Goal: Transaction & Acquisition: Book appointment/travel/reservation

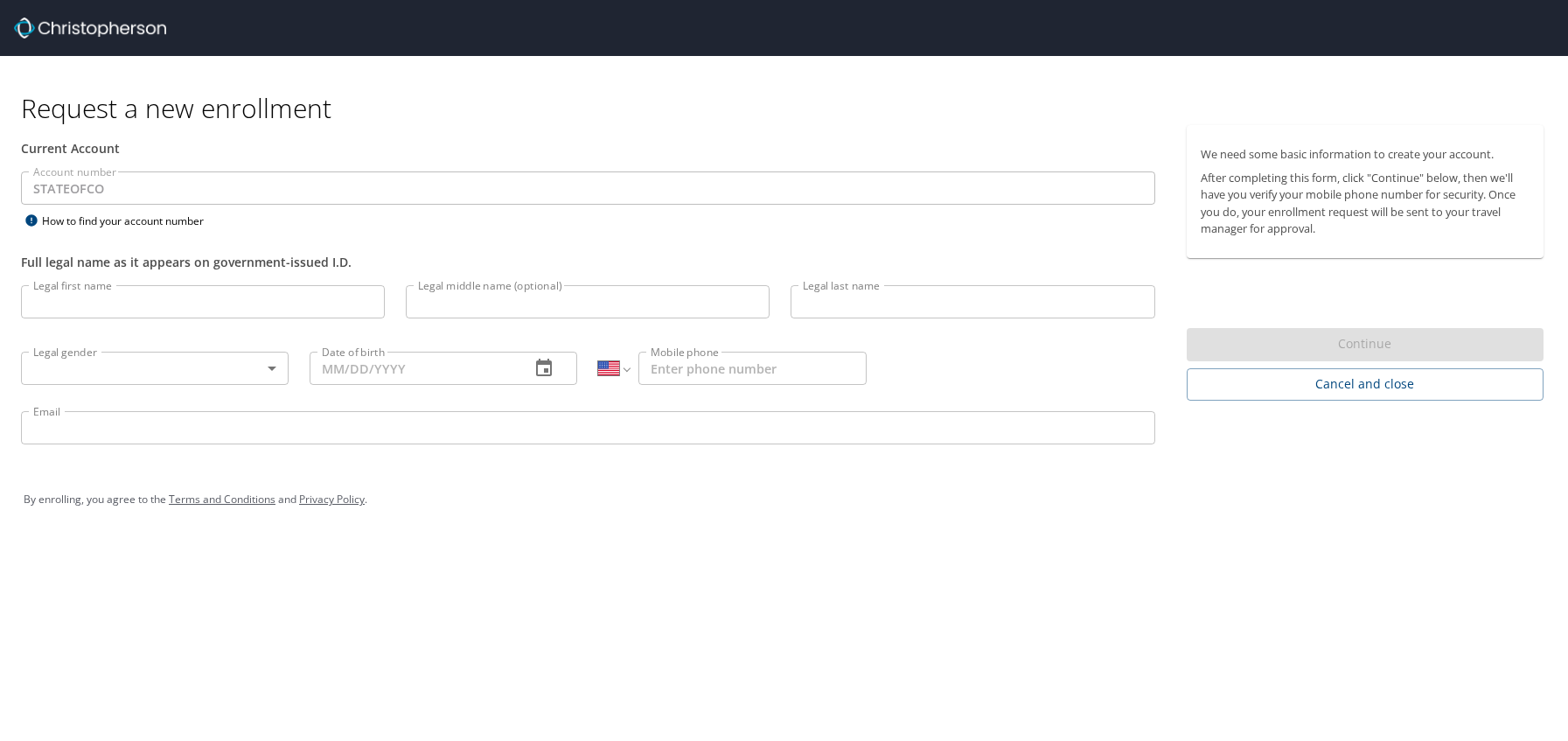
select select "US"
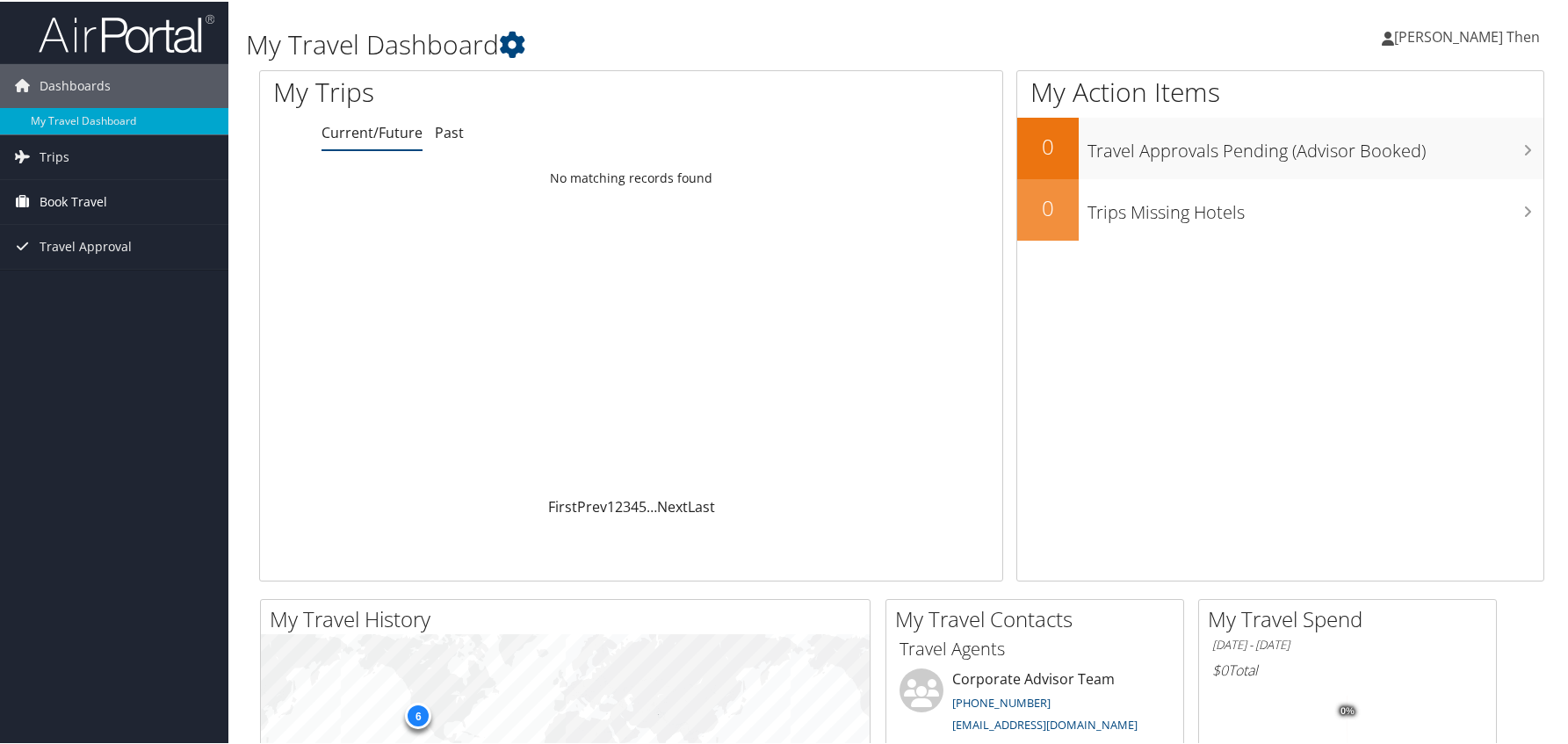
click at [49, 208] on span "Book Travel" at bounding box center [73, 200] width 68 height 44
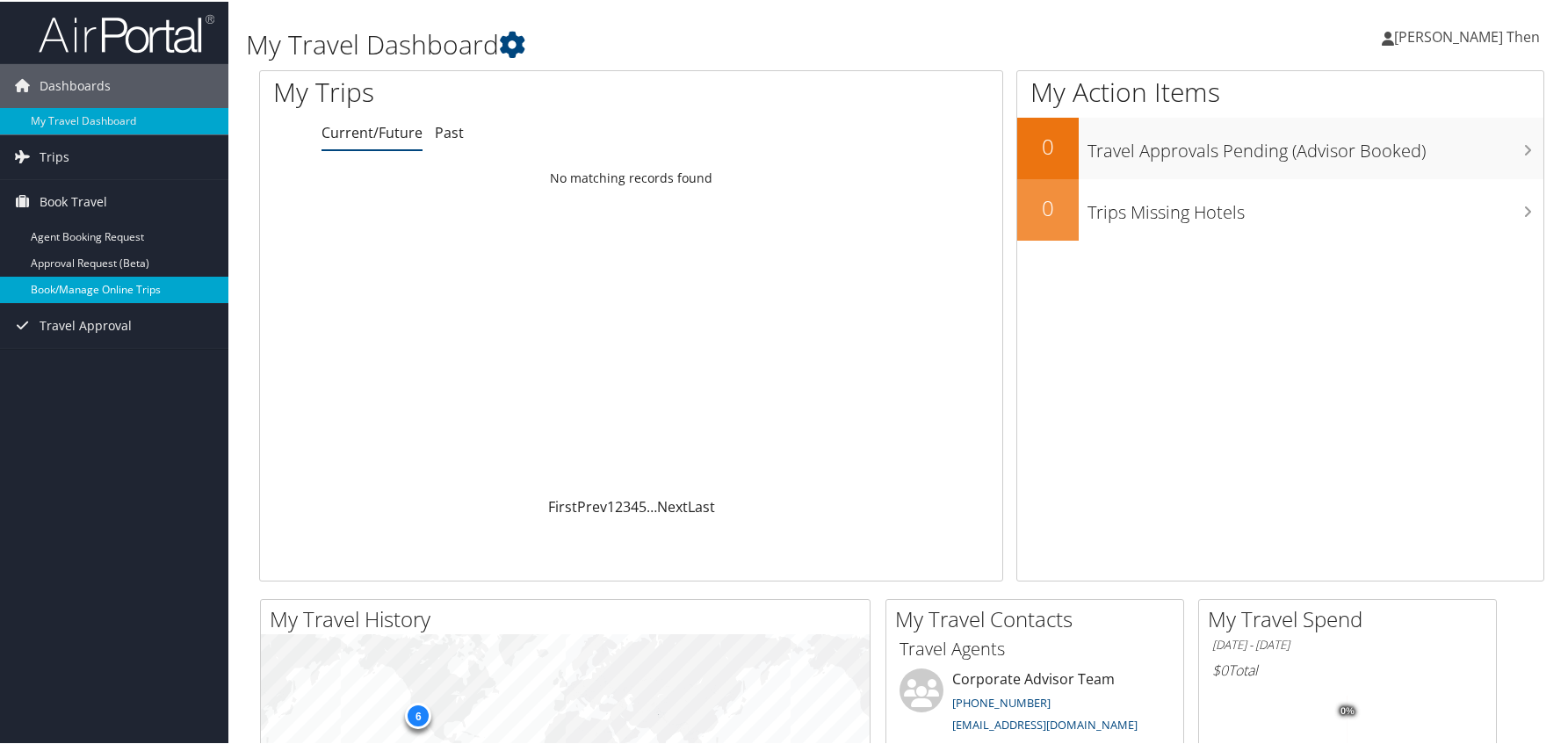
click at [134, 293] on link "Book/Manage Online Trips" at bounding box center [114, 287] width 229 height 27
